Goal: Task Accomplishment & Management: Use online tool/utility

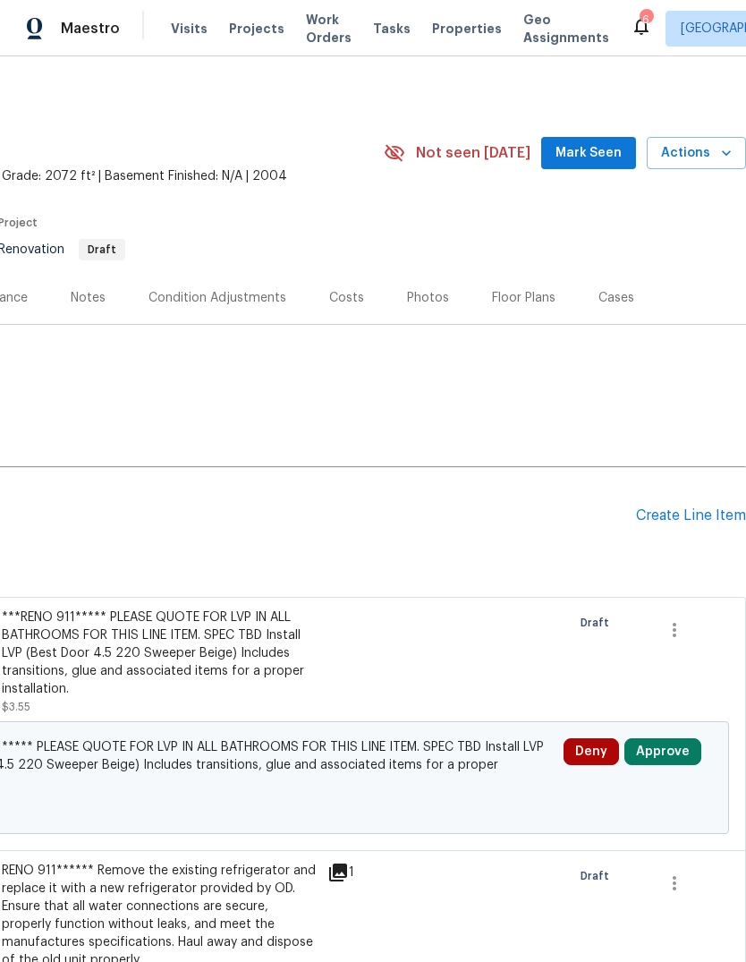
scroll to position [0, 265]
click at [723, 153] on icon "button" at bounding box center [727, 153] width 18 height 18
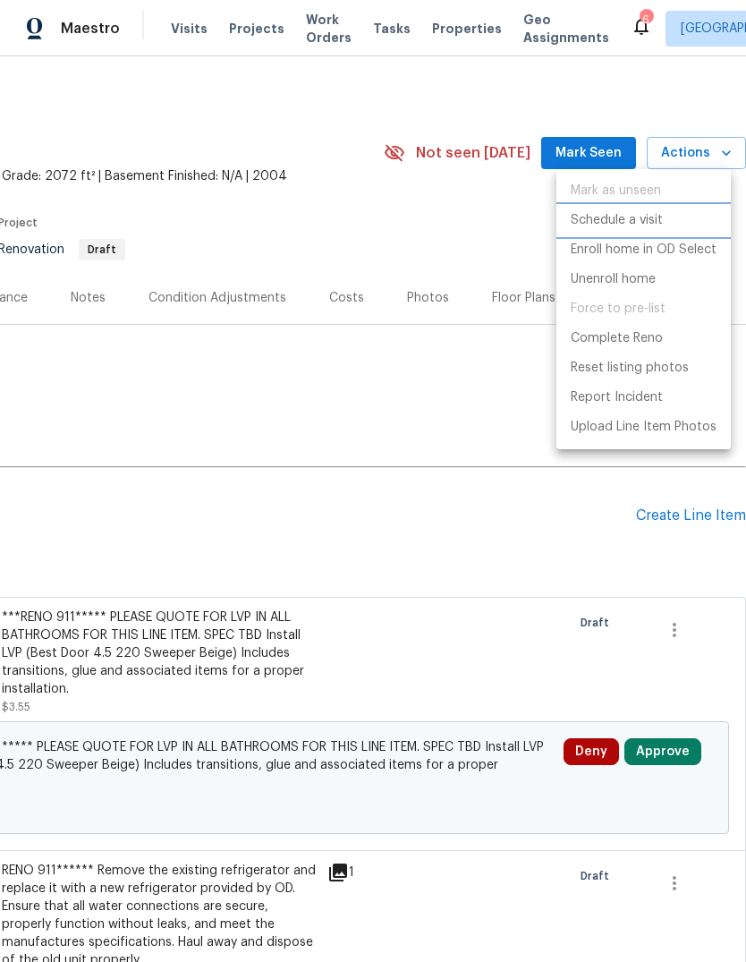
click at [626, 220] on p "Schedule a visit" at bounding box center [617, 220] width 92 height 19
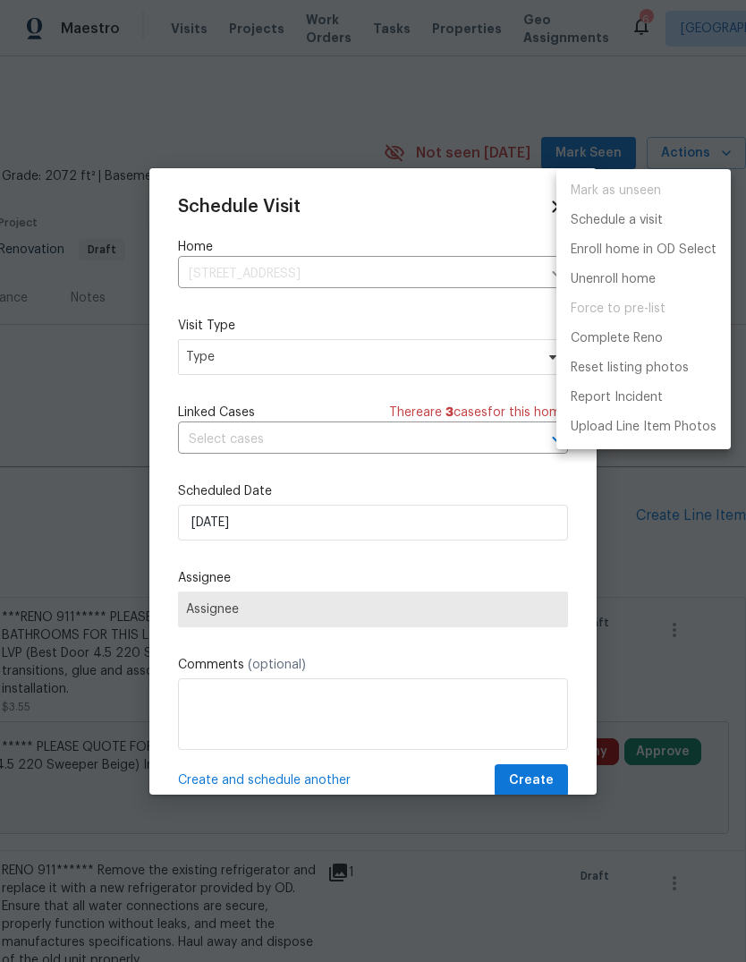
click at [314, 362] on div at bounding box center [373, 481] width 746 height 962
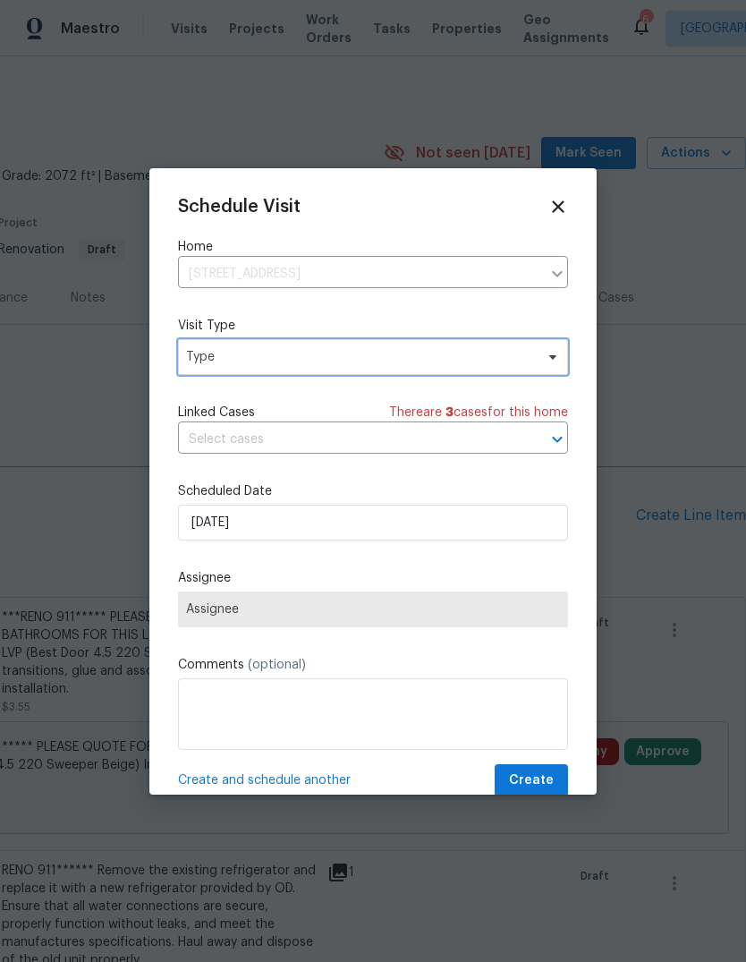
click at [299, 362] on span "Type" at bounding box center [360, 357] width 348 height 18
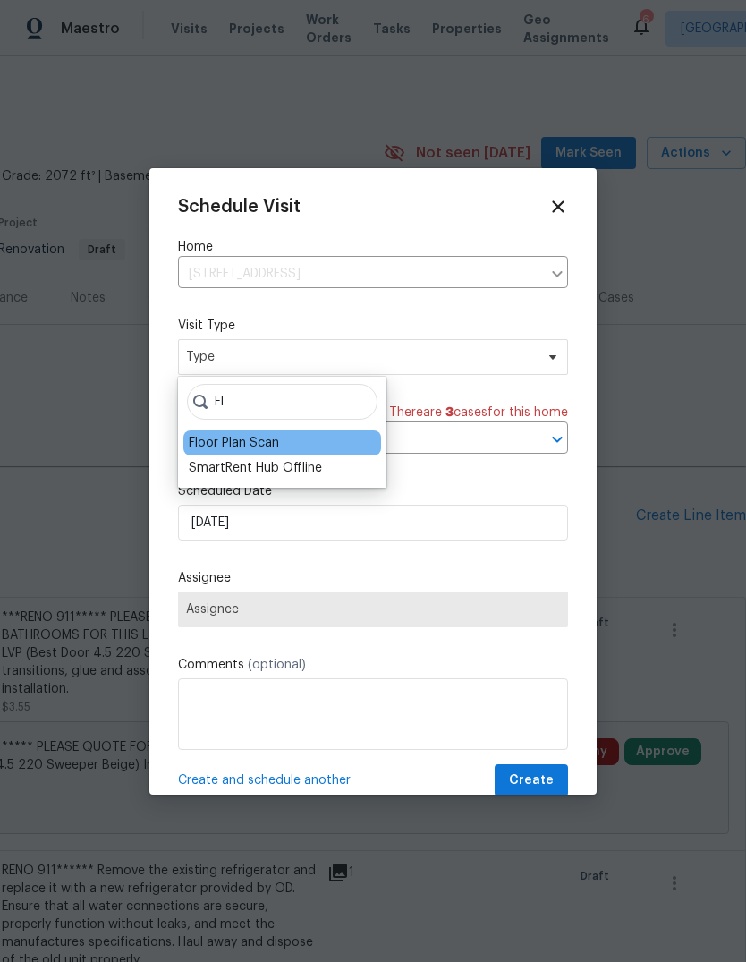
type input "Fl"
click at [294, 443] on div "Floor Plan Scan" at bounding box center [282, 442] width 198 height 25
click at [273, 439] on div "Floor Plan Scan" at bounding box center [234, 443] width 90 height 18
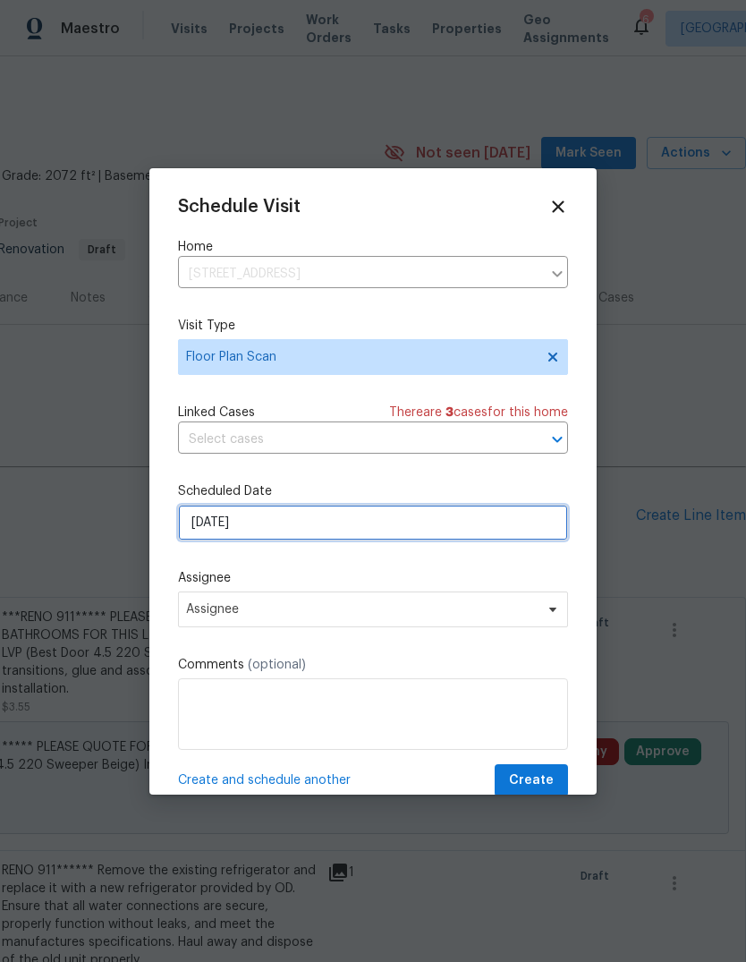
click at [297, 536] on input "8/27/2025" at bounding box center [373, 523] width 390 height 36
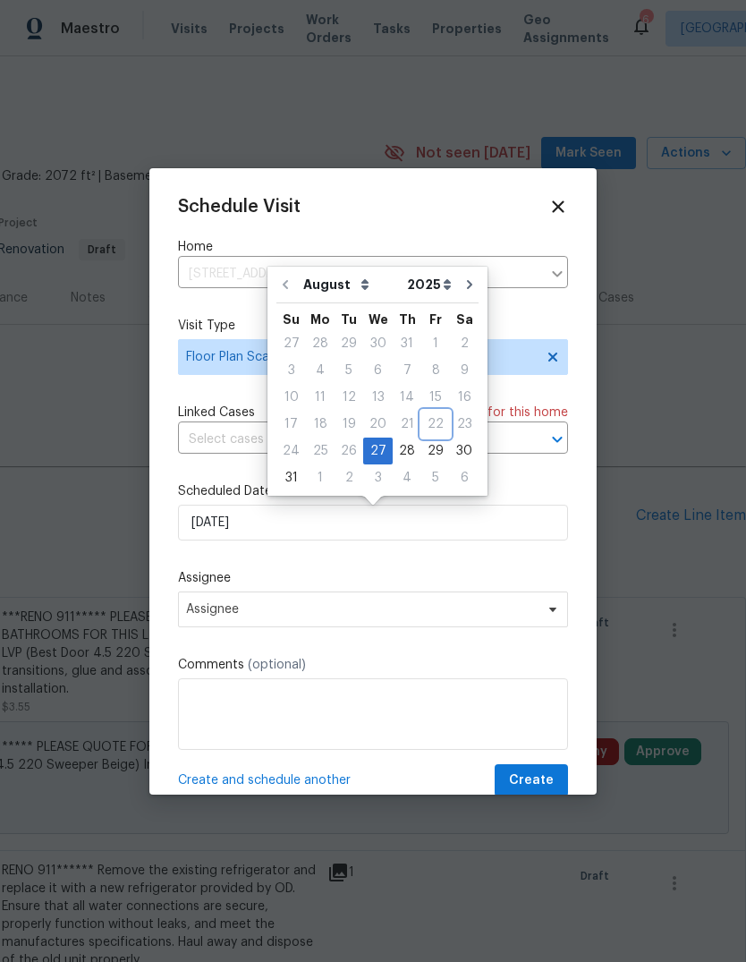
click at [428, 437] on div "22" at bounding box center [436, 424] width 29 height 27
click at [439, 447] on div "29" at bounding box center [436, 451] width 29 height 25
type input "8/29/2025"
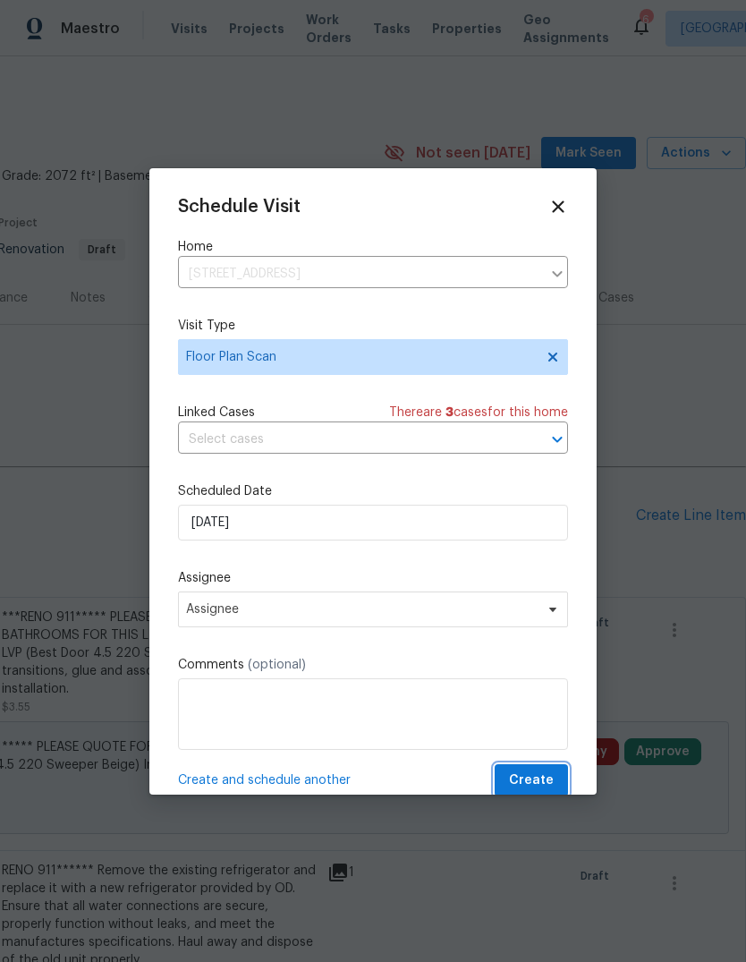
click at [553, 780] on span "Create" at bounding box center [531, 781] width 45 height 22
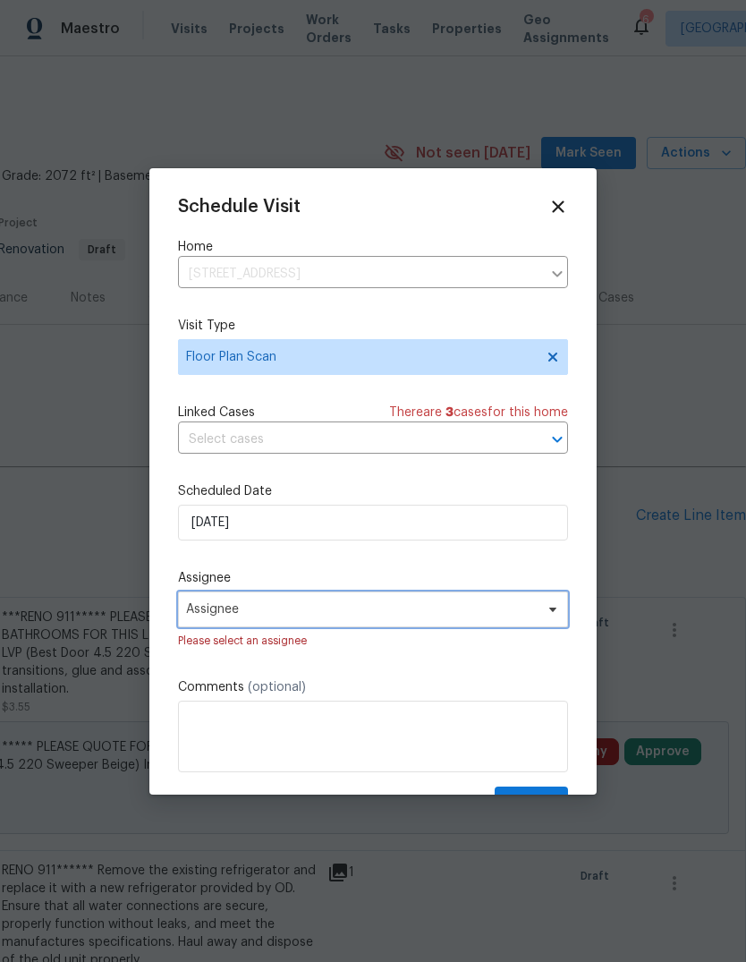
click at [366, 626] on span "Assignee" at bounding box center [373, 610] width 390 height 36
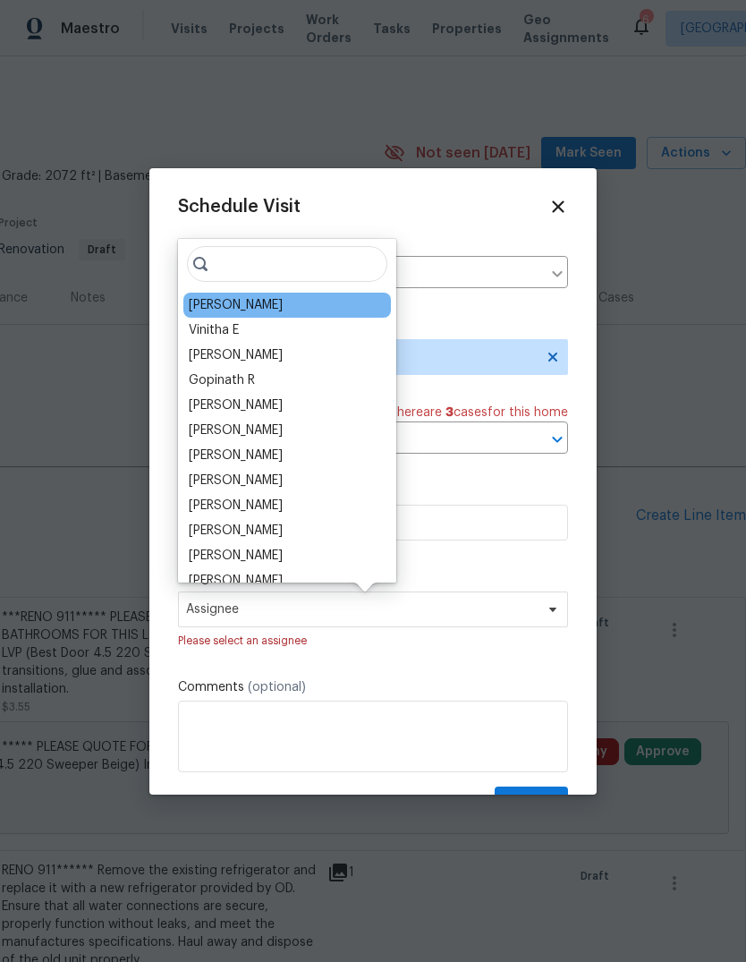
click at [290, 306] on div "[PERSON_NAME]" at bounding box center [287, 305] width 208 height 25
click at [252, 304] on div "[PERSON_NAME]" at bounding box center [236, 305] width 94 height 18
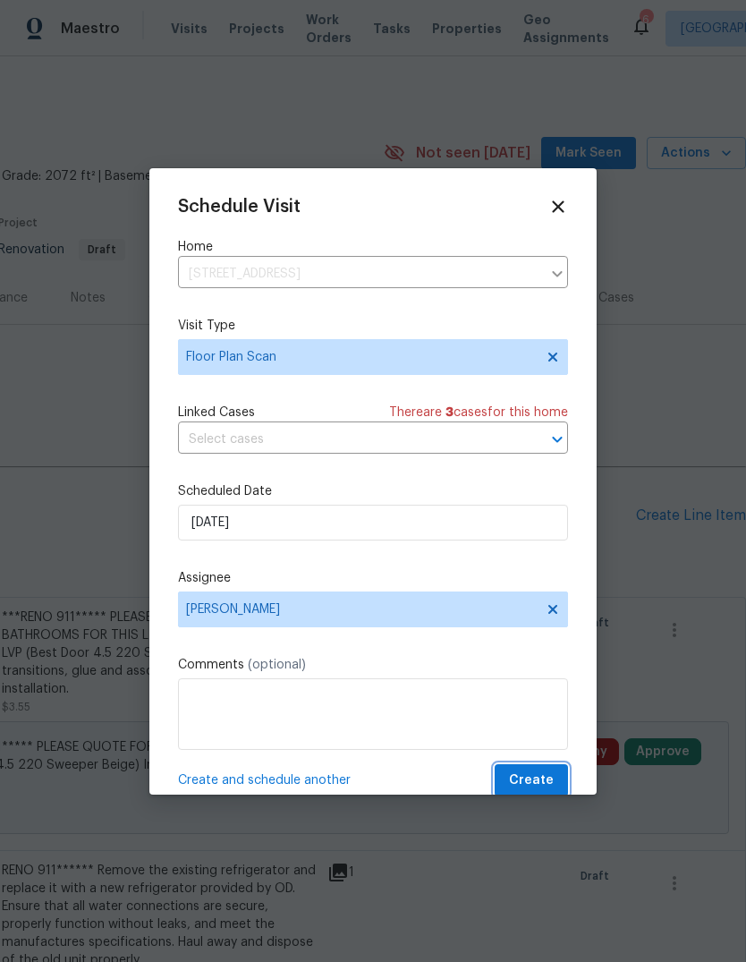
click at [545, 783] on span "Create" at bounding box center [531, 781] width 45 height 22
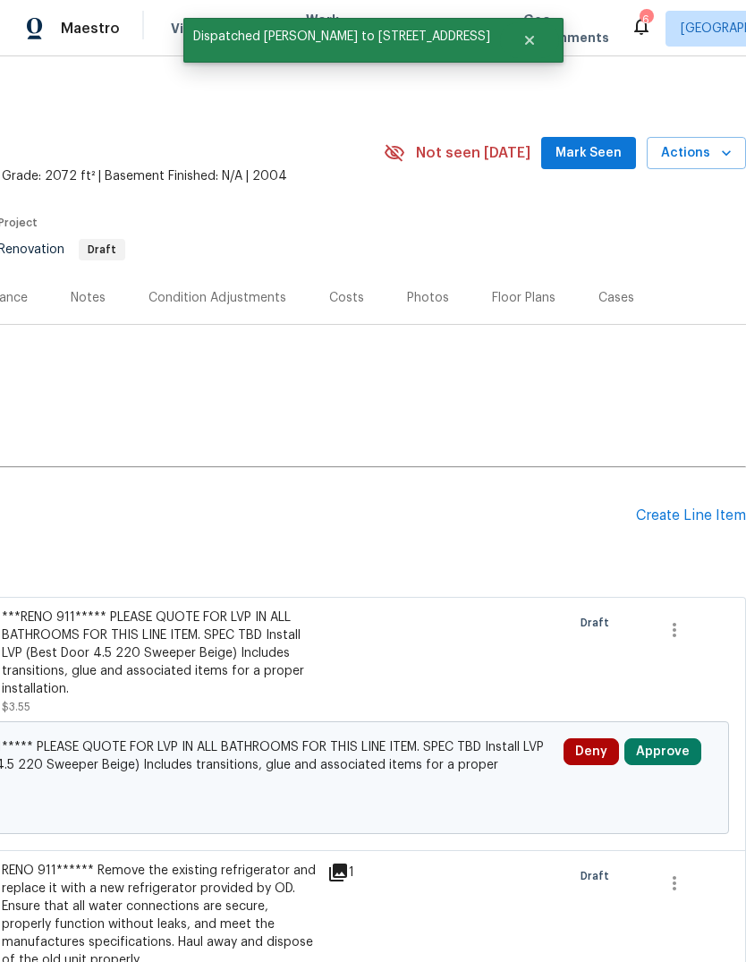
click at [92, 291] on div "Notes" at bounding box center [88, 298] width 35 height 18
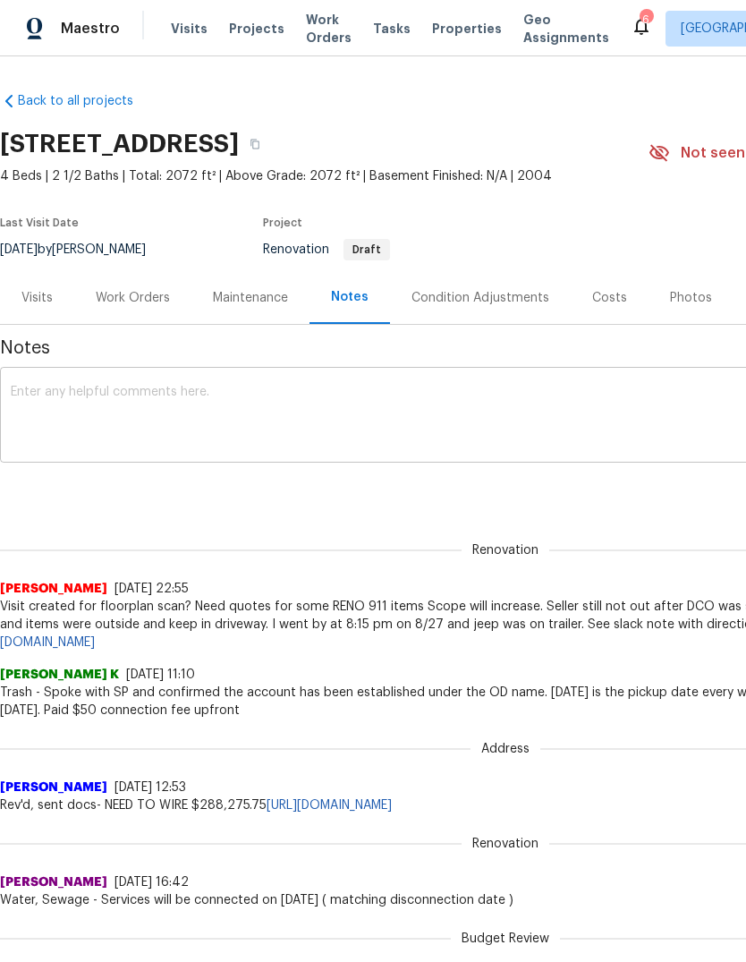
click at [467, 403] on textarea at bounding box center [506, 417] width 990 height 63
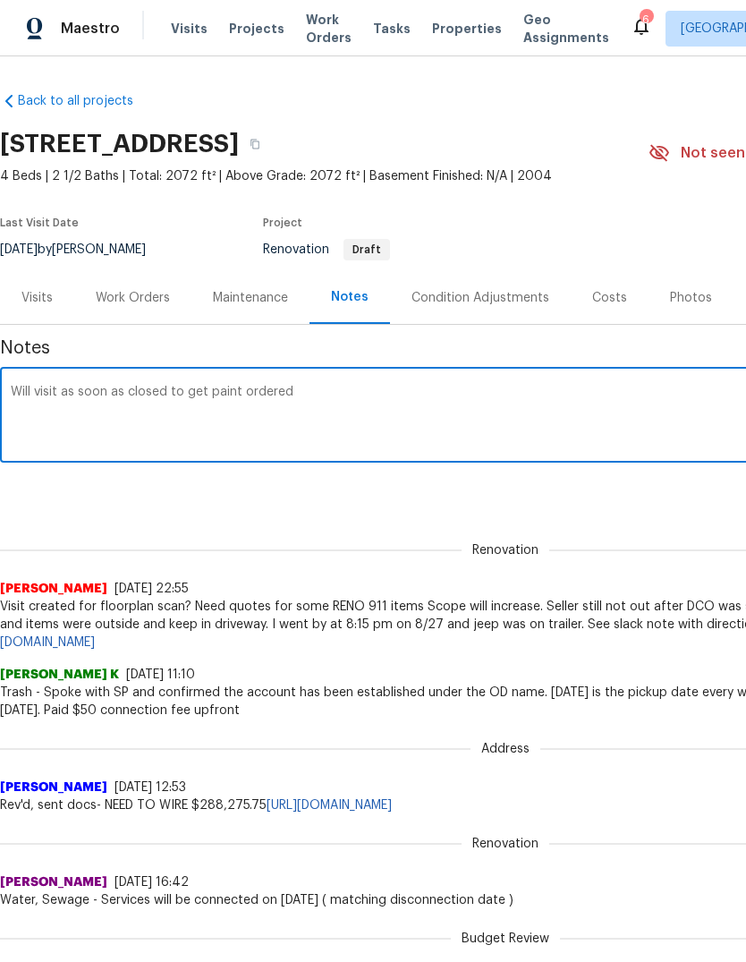
click at [42, 387] on textarea "Will visit as soon as closed to get paint ordered" at bounding box center [506, 417] width 990 height 63
click at [413, 387] on textarea "Will try to visit as soon as closed to get paint ordered" at bounding box center [506, 417] width 990 height 63
type textarea "Will try to visit as soon as closed to get paint ordered prior to holiday weeke…"
click at [711, 530] on div "Renovation Robert Carl 8/27/25, 22:55 Visit created for floorplan scan? Need qu…" at bounding box center [505, 586] width 1011 height 131
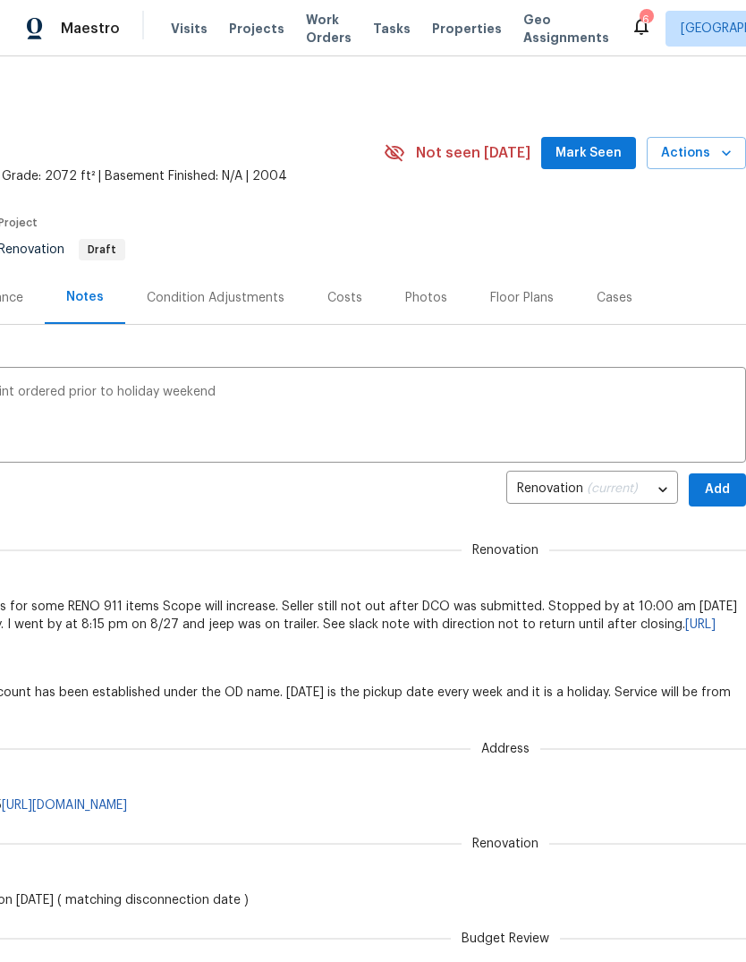
scroll to position [0, 265]
click at [717, 492] on span "Add" at bounding box center [717, 490] width 29 height 22
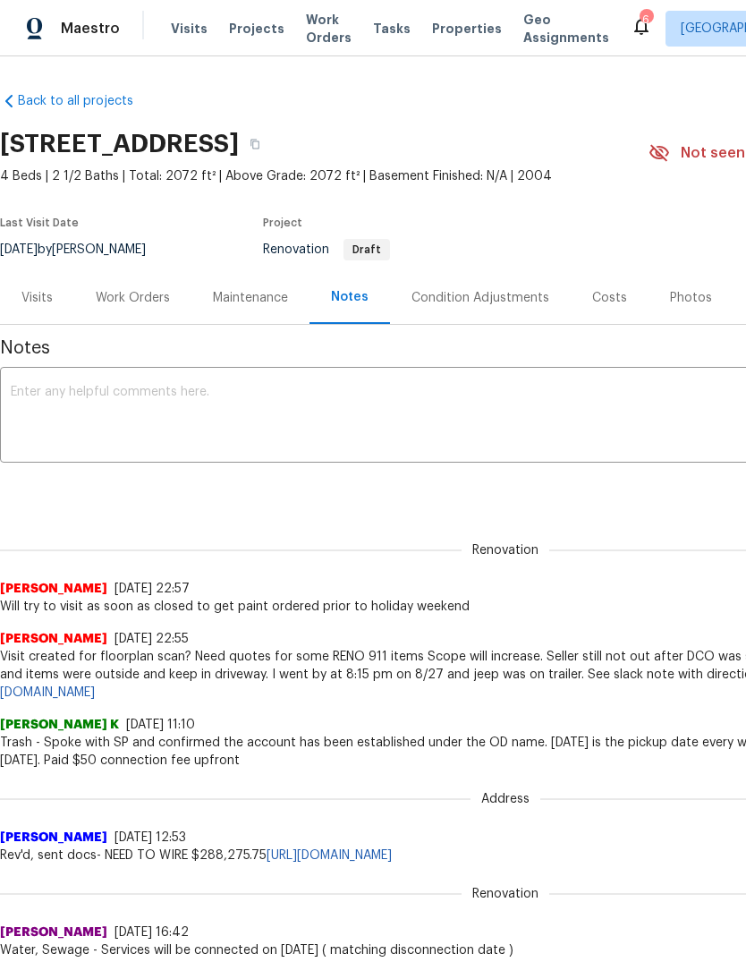
scroll to position [0, 0]
click at [384, 624] on div "Robert Carl 8/27/25, 22:55 Visit created for floorplan scan? Need quotes for so…" at bounding box center [505, 659] width 1011 height 86
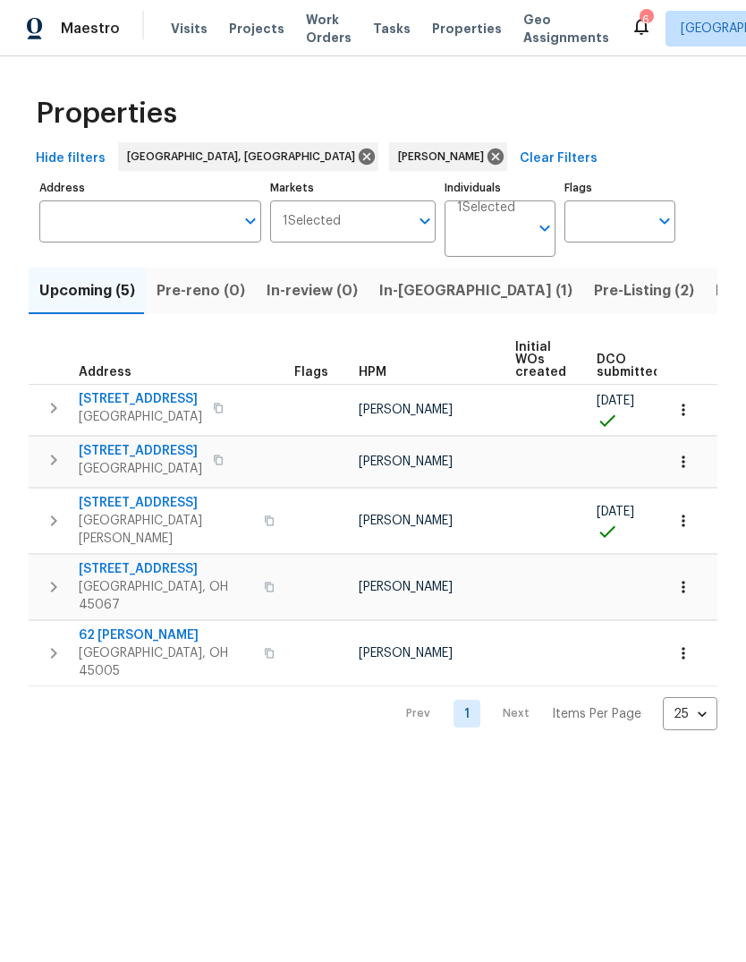
click at [204, 289] on span "Pre-reno (0)" at bounding box center [201, 290] width 89 height 25
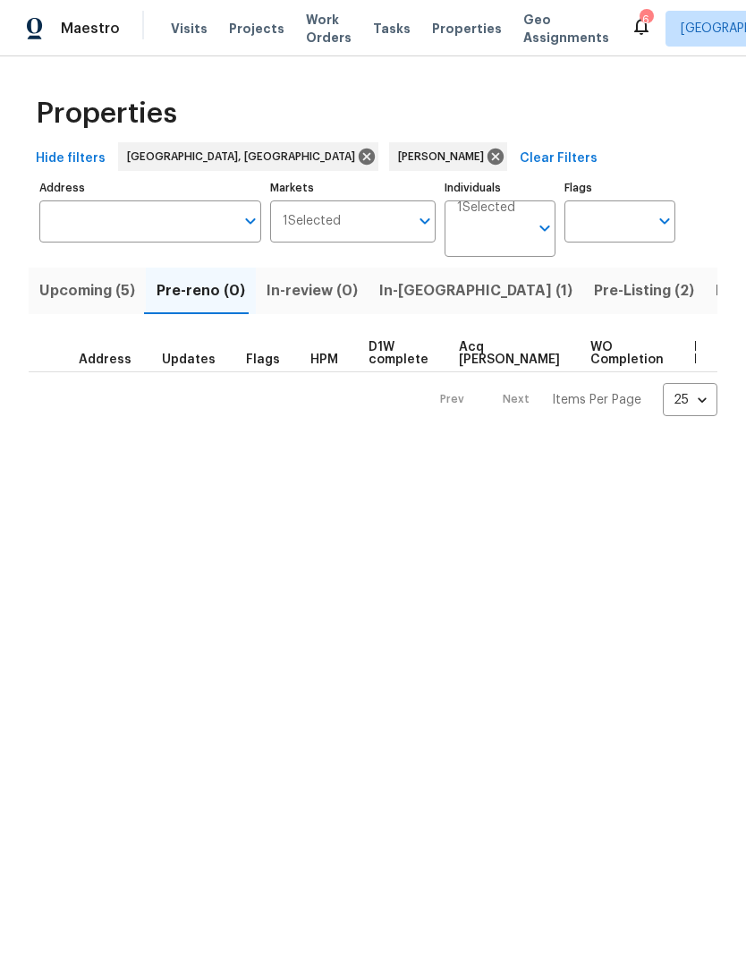
click at [98, 286] on span "Upcoming (5)" at bounding box center [87, 290] width 96 height 25
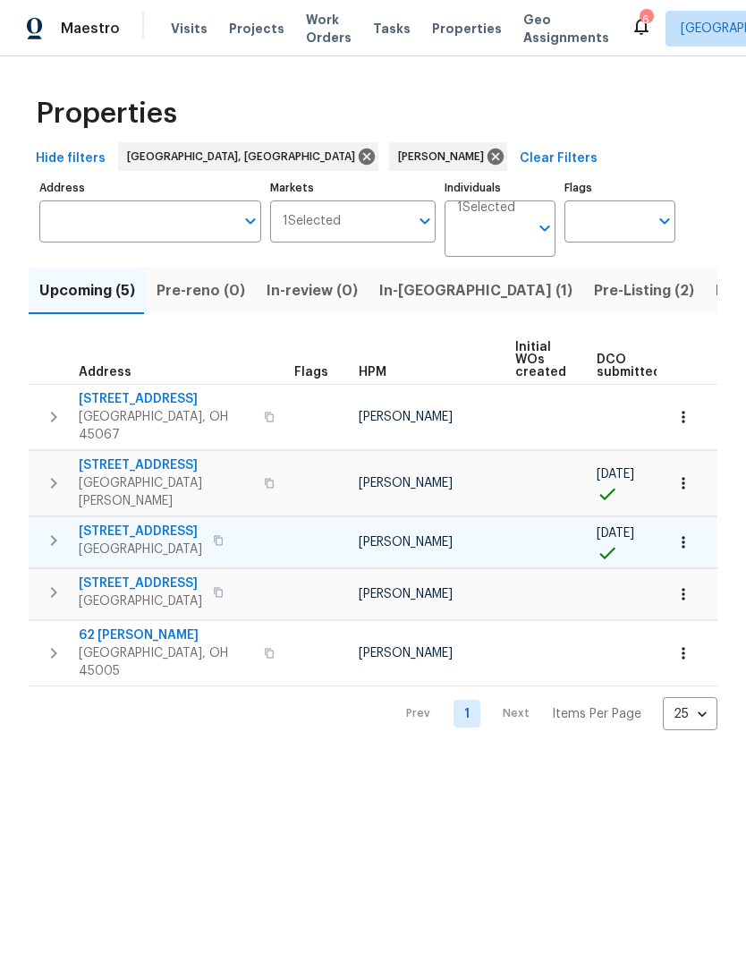
click at [224, 535] on icon "button" at bounding box center [218, 540] width 11 height 11
click at [227, 528] on button "button" at bounding box center [218, 540] width 21 height 25
click at [229, 528] on button "button" at bounding box center [218, 540] width 21 height 25
